Goal: Task Accomplishment & Management: Manage account settings

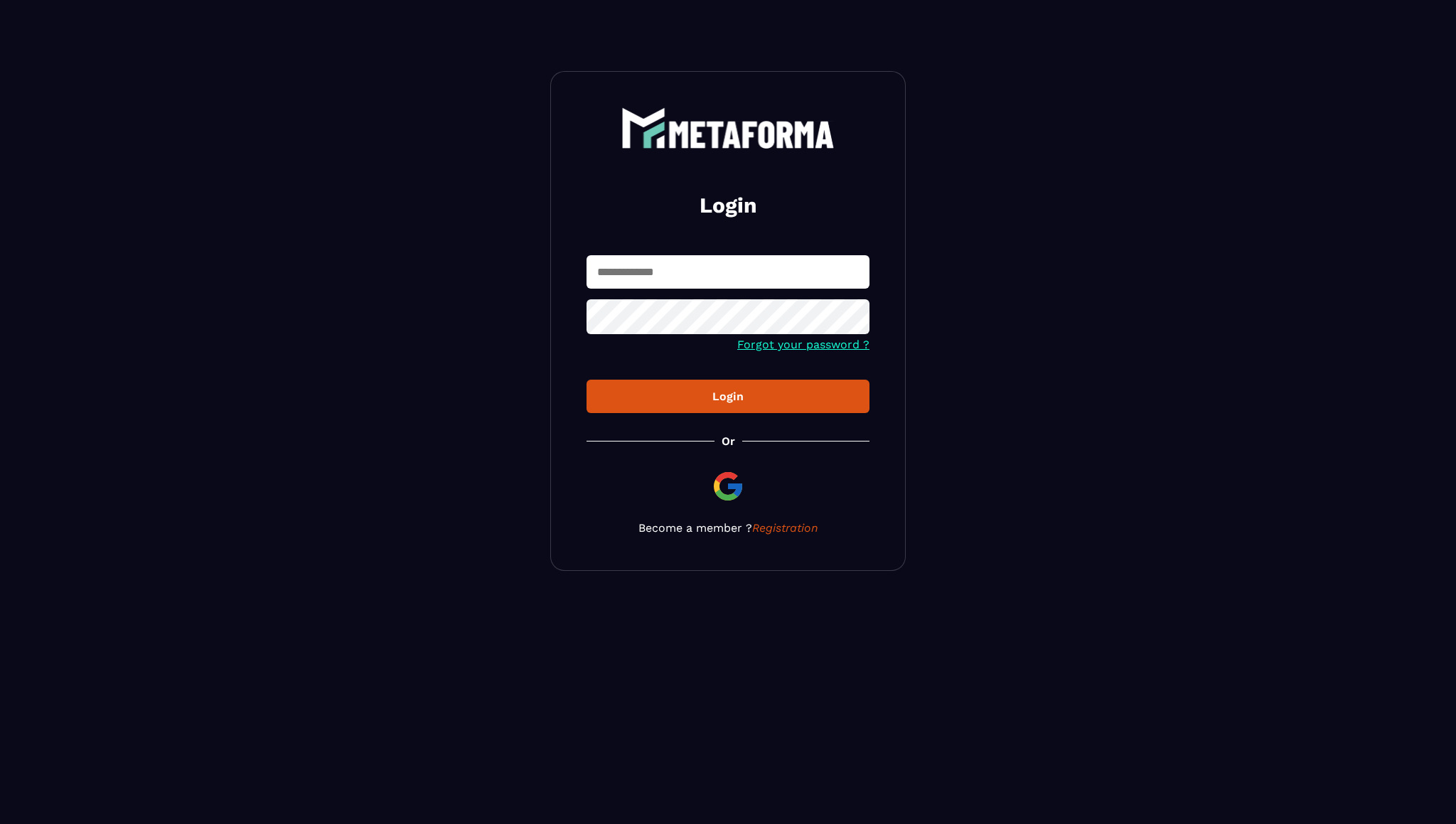
click at [663, 273] on input "text" at bounding box center [727, 272] width 283 height 33
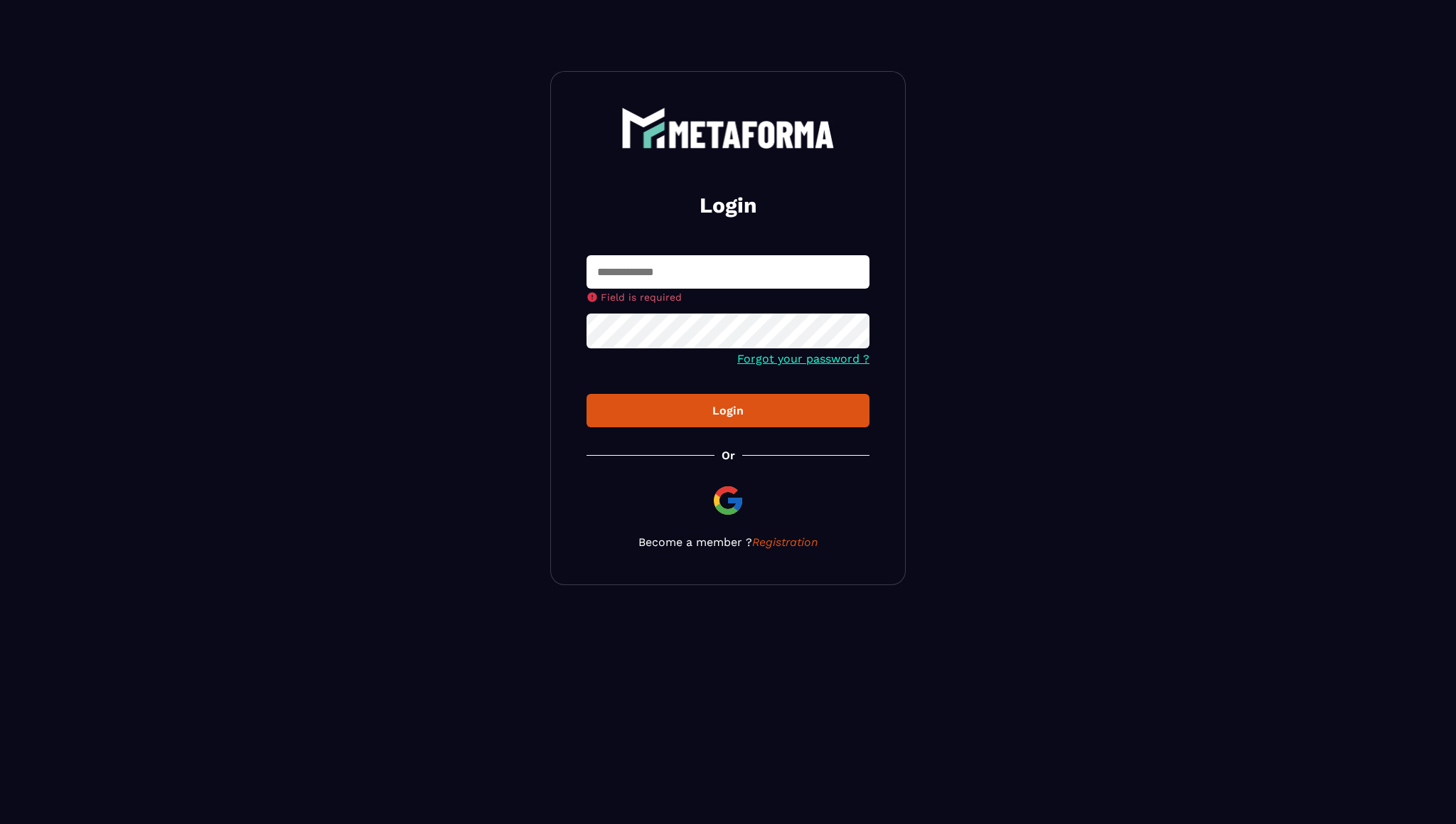
type input "**********"
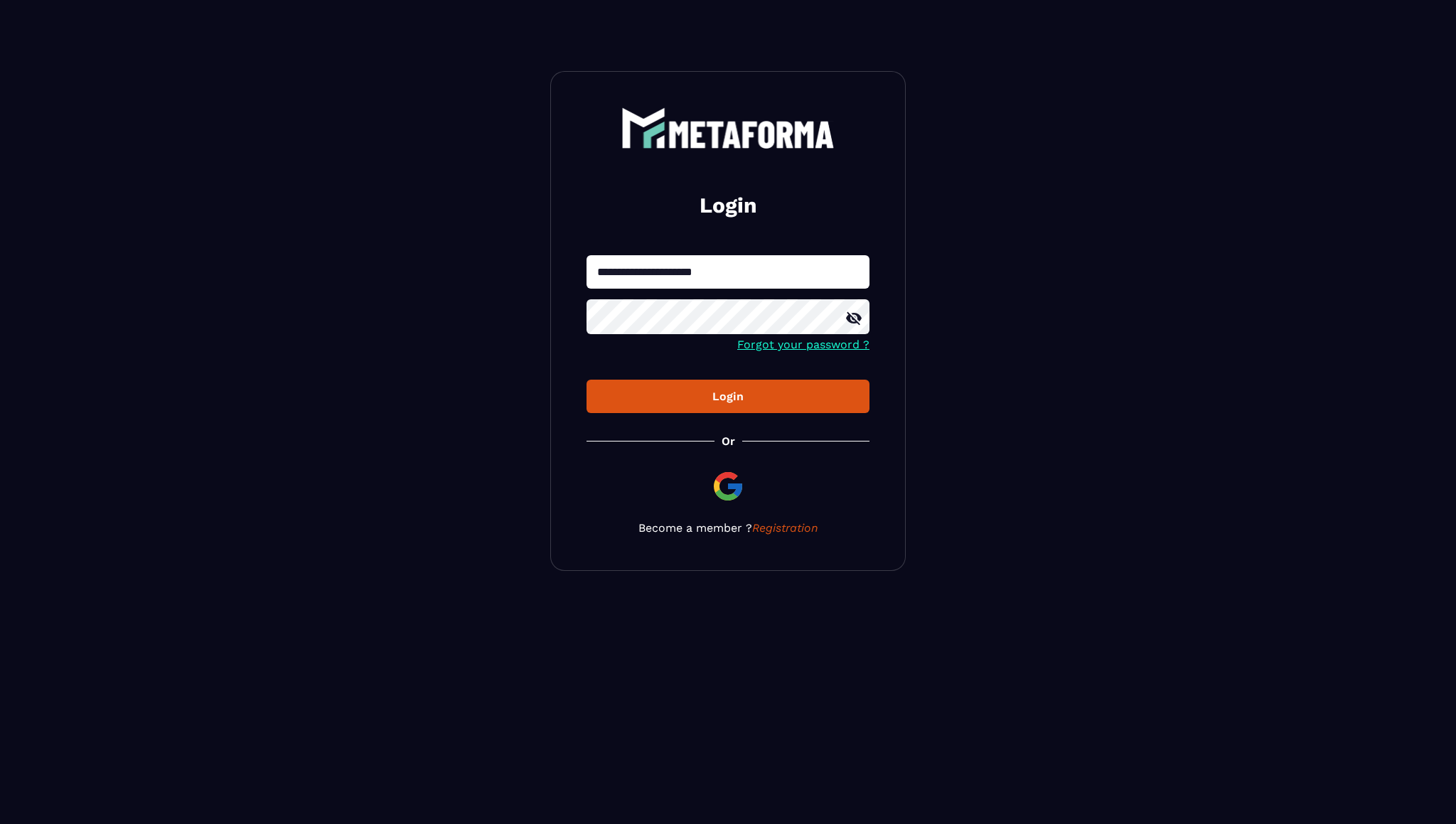
click at [682, 384] on button "Login" at bounding box center [727, 396] width 283 height 33
